Goal: Transaction & Acquisition: Download file/media

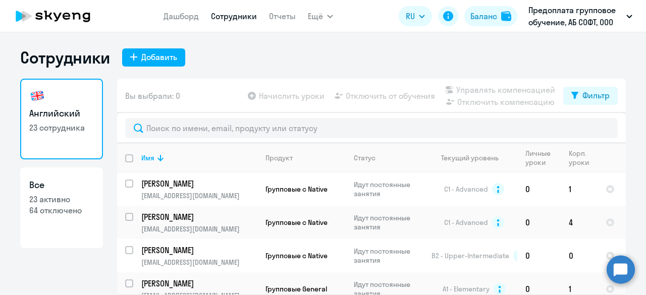
select select "30"
click at [285, 14] on link "Отчеты" at bounding box center [282, 16] width 27 height 10
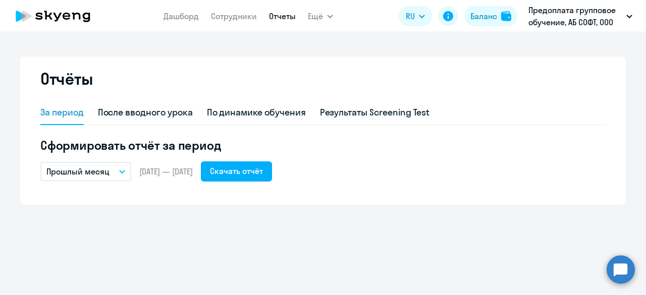
click at [164, 168] on span "[DATE] — [DATE]" at bounding box center [165, 171] width 53 height 11
click at [162, 170] on span "[DATE] — [DATE]" at bounding box center [165, 171] width 53 height 11
click at [256, 173] on div "Скачать отчёт" at bounding box center [236, 171] width 53 height 12
click at [190, 19] on link "Дашборд" at bounding box center [180, 16] width 35 height 10
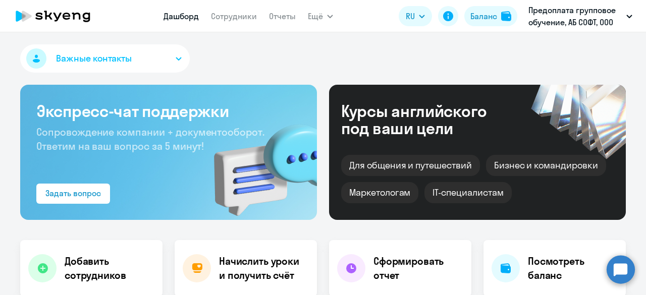
select select "30"
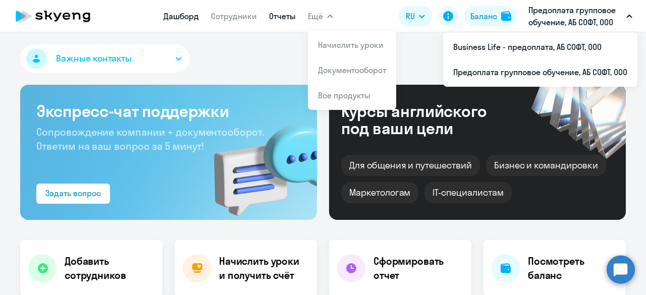
click at [272, 16] on link "Отчеты" at bounding box center [282, 16] width 27 height 10
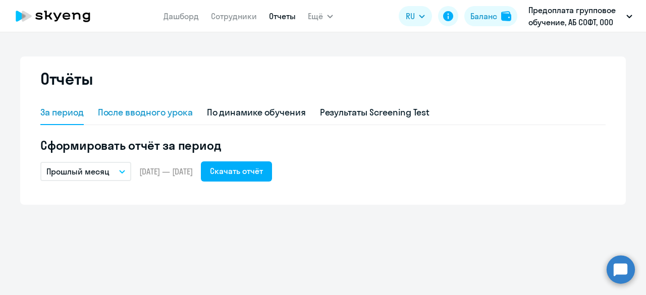
click at [145, 116] on div "После вводного урока" at bounding box center [145, 112] width 95 height 13
select select "10"
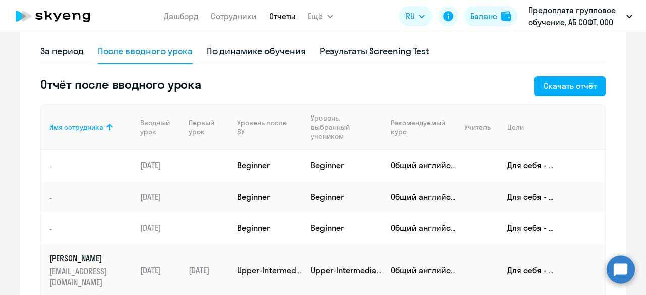
scroll to position [27, 0]
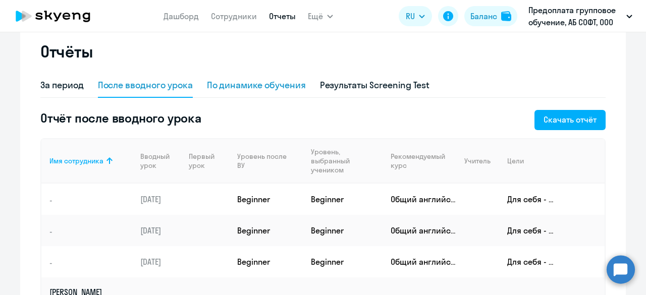
click at [249, 88] on div "По динамике обучения" at bounding box center [256, 85] width 99 height 13
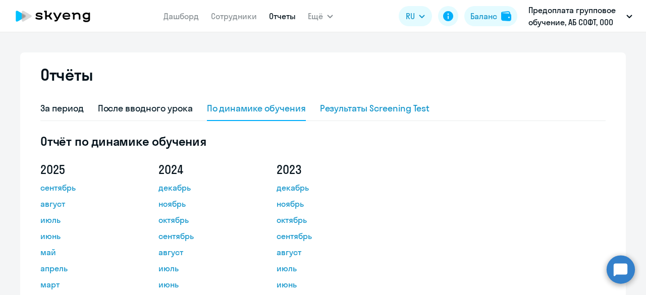
scroll to position [0, 0]
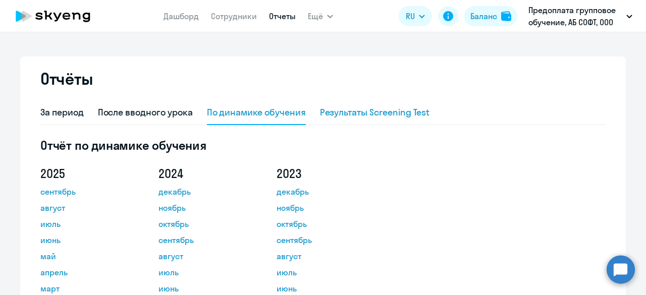
click at [368, 115] on div "Результаты Screening Test" at bounding box center [375, 112] width 110 height 13
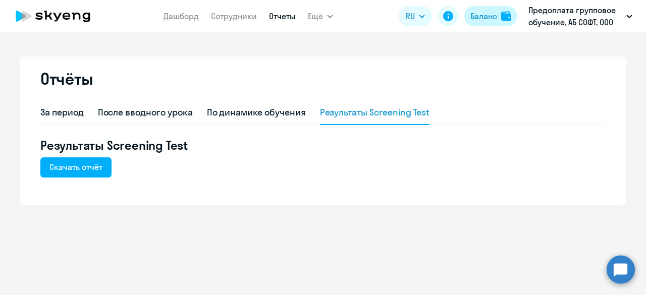
click at [484, 16] on div "Баланс" at bounding box center [483, 16] width 27 height 12
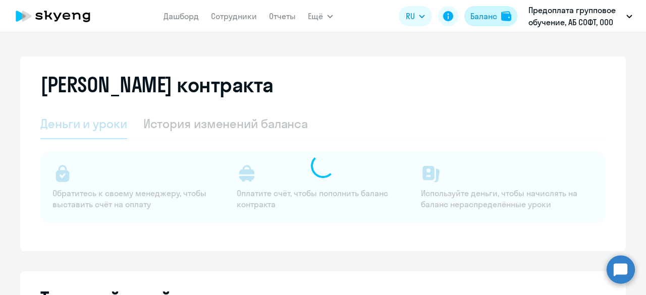
select select "english_adult_not_native_speaker"
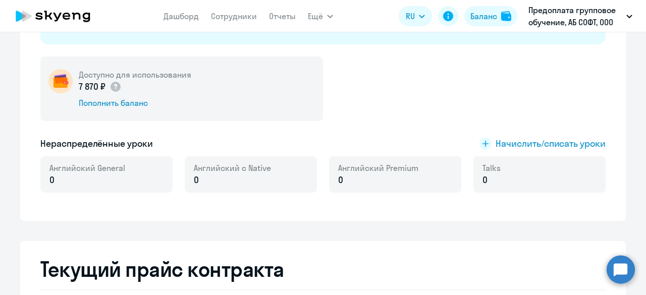
scroll to position [202, 0]
